Goal: Find specific page/section: Find specific page/section

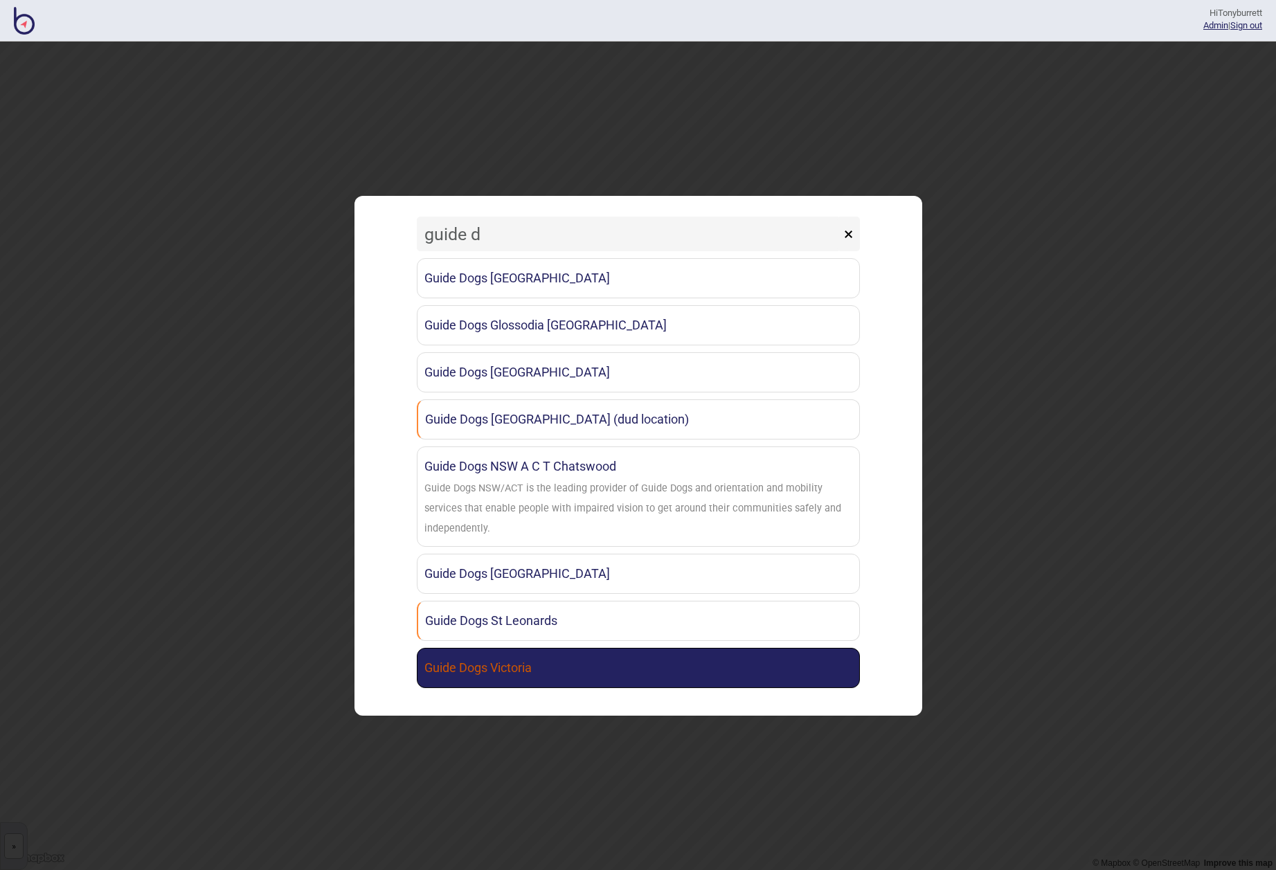
type input "guide d"
click at [449, 665] on link "Guide Dogs Victoria" at bounding box center [638, 668] width 443 height 40
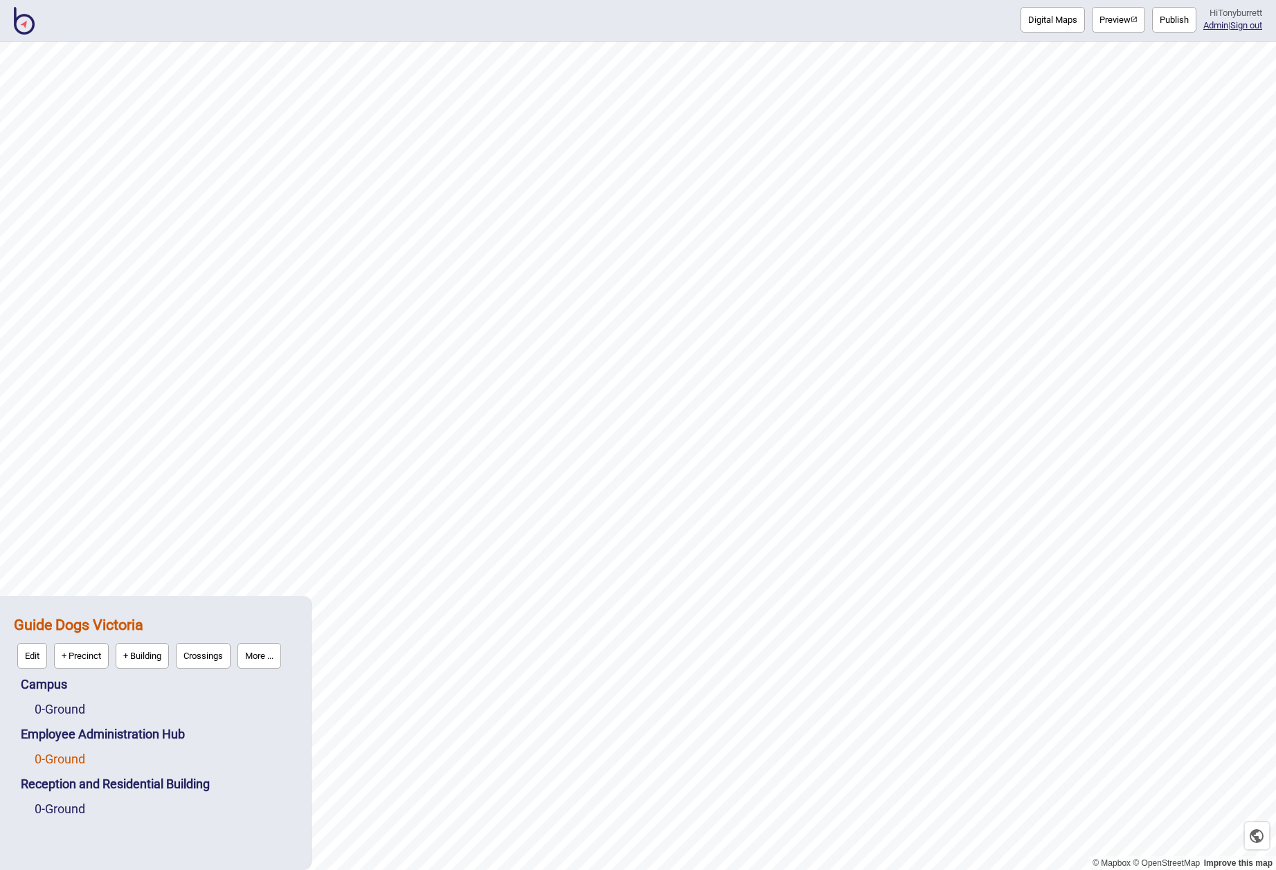
click at [71, 756] on link "0 - Ground" at bounding box center [60, 759] width 51 height 15
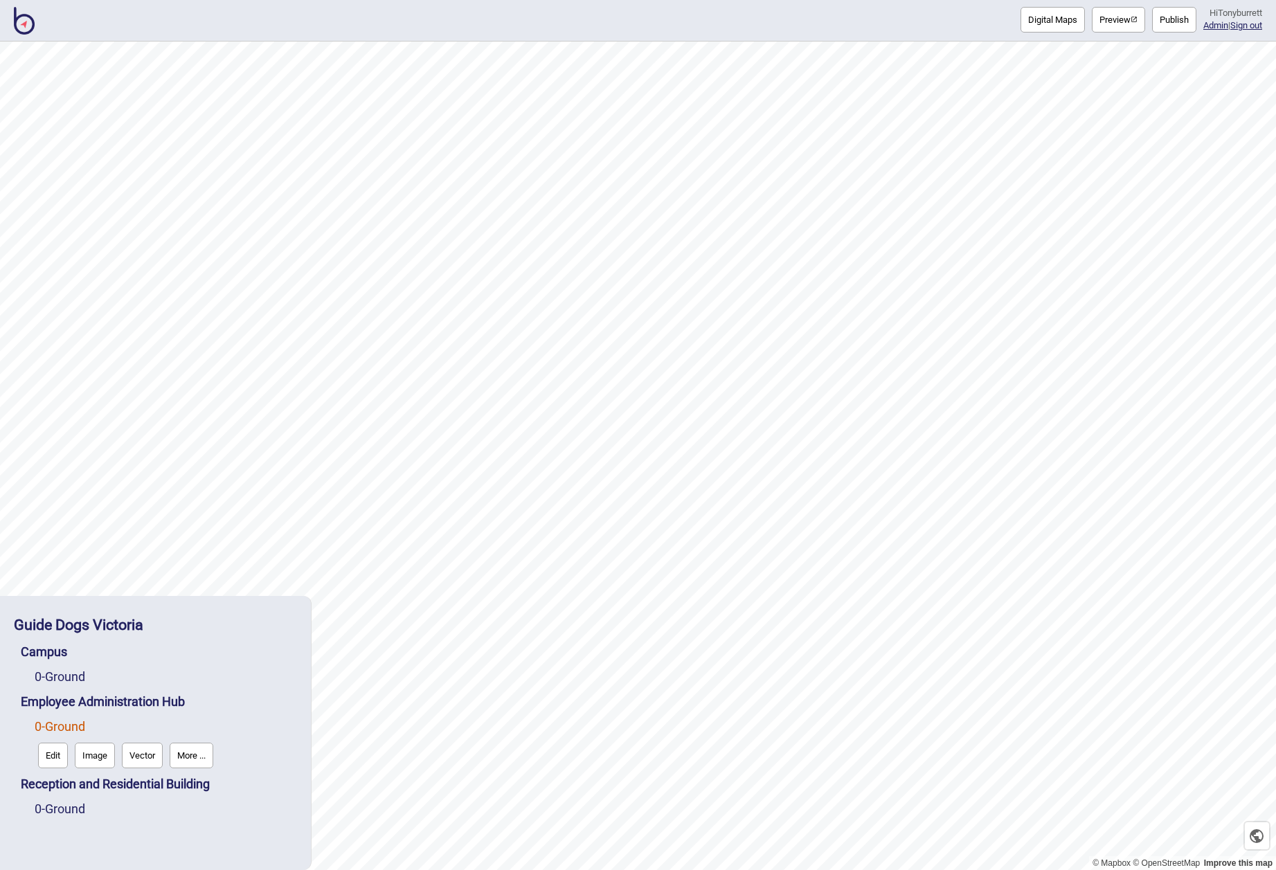
click at [59, 757] on button "Edit" at bounding box center [53, 756] width 30 height 26
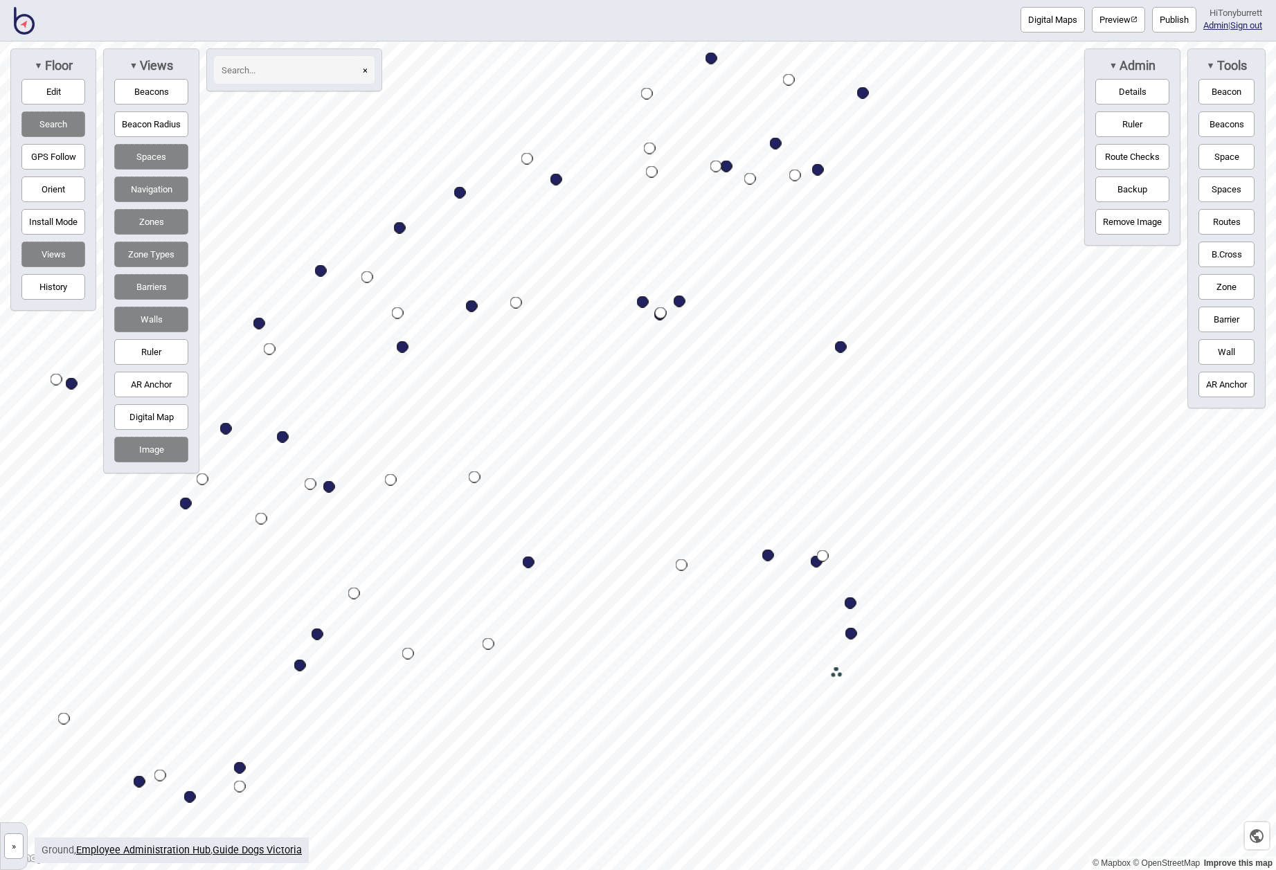
click at [12, 847] on button "»" at bounding box center [13, 846] width 19 height 26
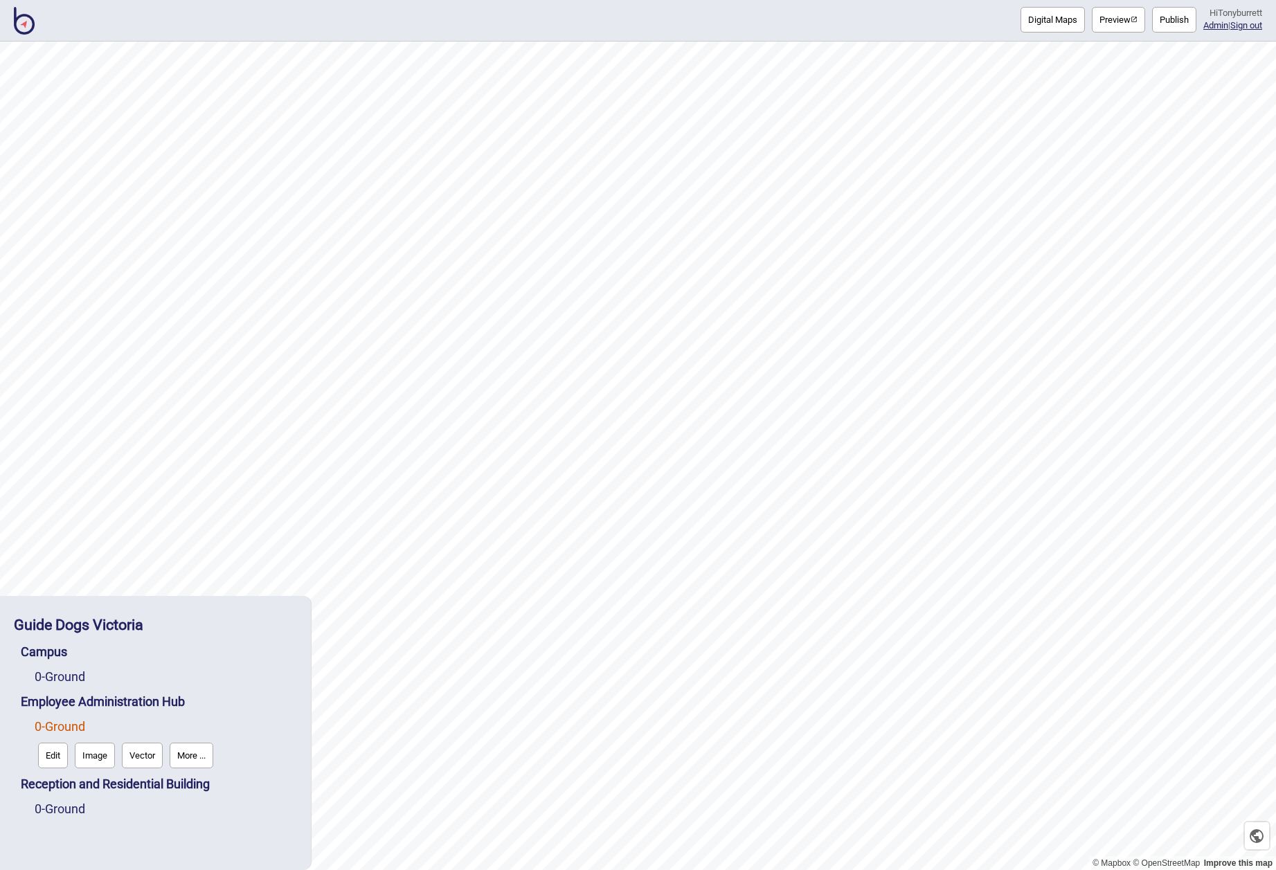
click at [190, 745] on button "More ..." at bounding box center [192, 756] width 44 height 26
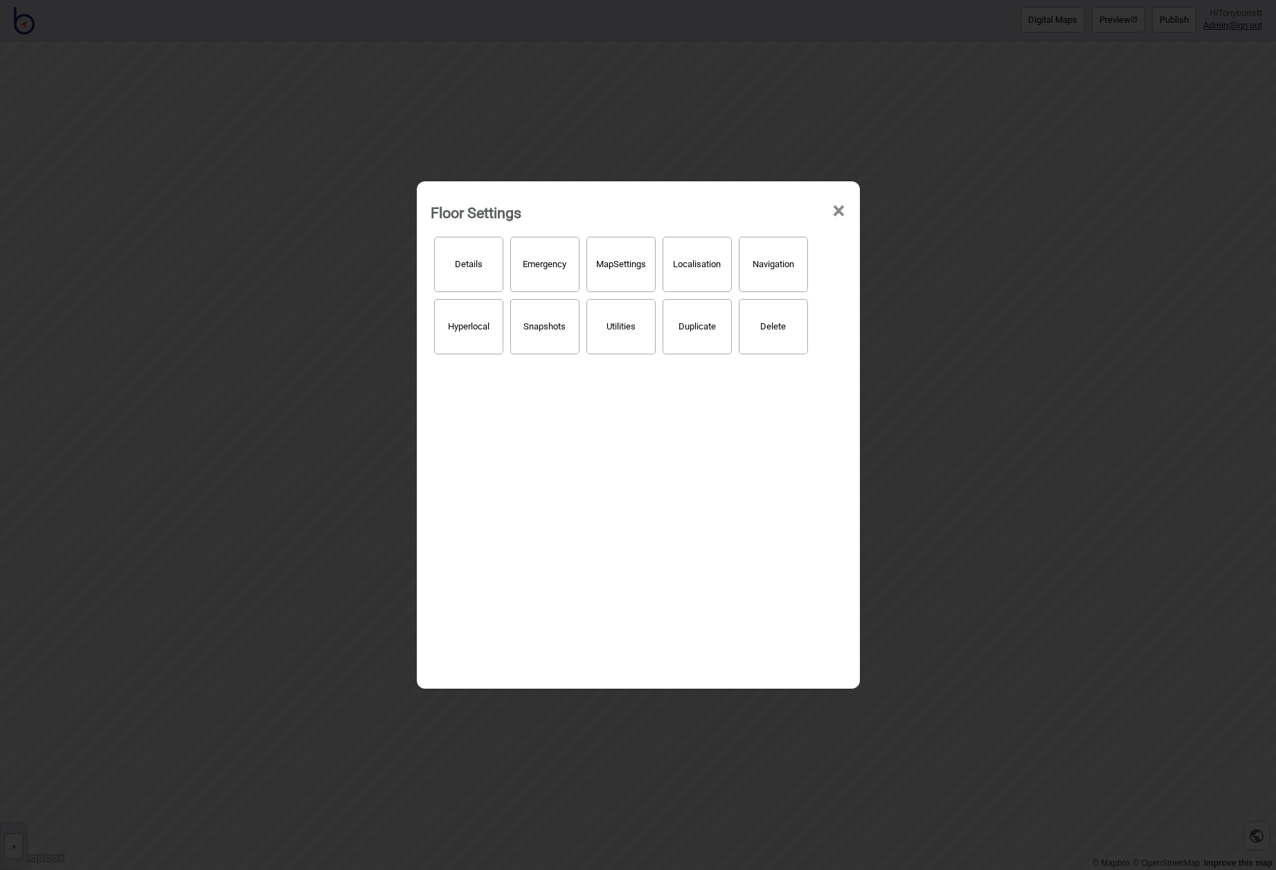
click at [473, 313] on button "Hyperlocal" at bounding box center [468, 326] width 69 height 55
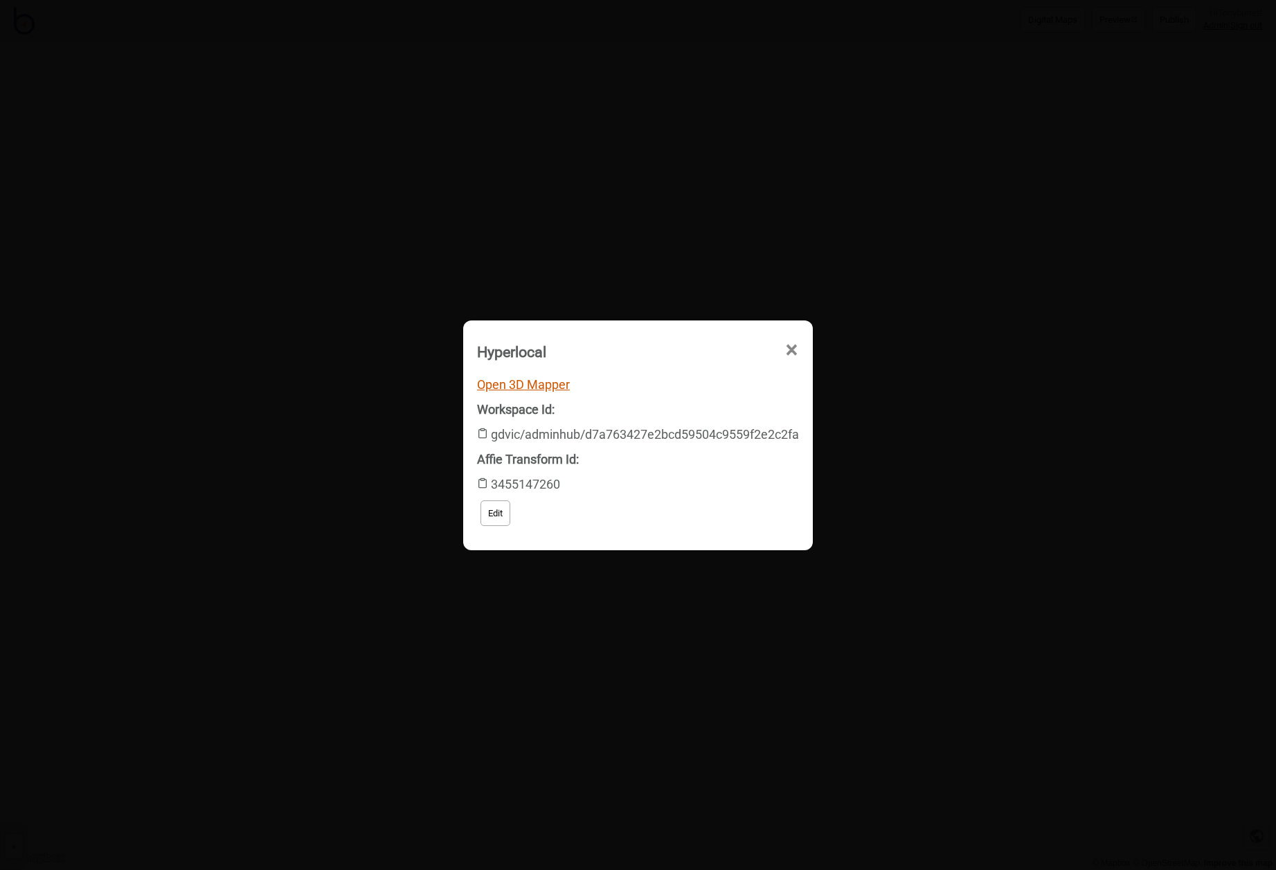
click at [556, 379] on link "Open 3D Mapper" at bounding box center [523, 384] width 93 height 15
click at [795, 352] on span "×" at bounding box center [791, 350] width 15 height 46
